Goal: Entertainment & Leisure: Consume media (video, audio)

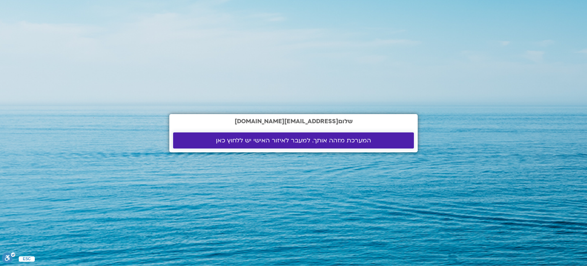
click at [316, 137] on span "המערכת מזהה אותך. למעבר לאיזור האישי יש ללחוץ כאן" at bounding box center [293, 140] width 155 height 7
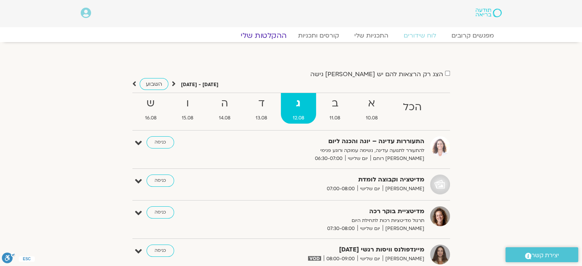
click at [262, 38] on link "ההקלטות שלי" at bounding box center [263, 35] width 64 height 9
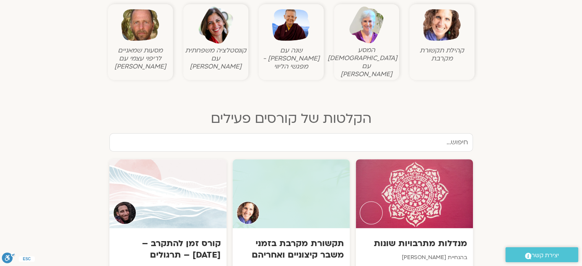
scroll to position [382, 0]
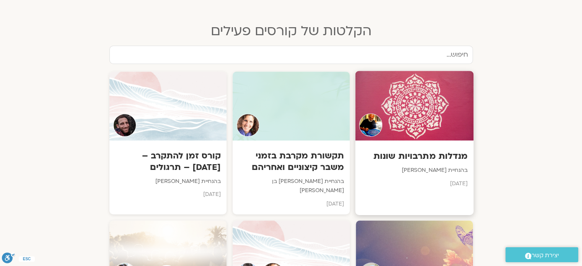
click at [401, 110] on div at bounding box center [414, 106] width 118 height 70
